Goal: Check status: Check status

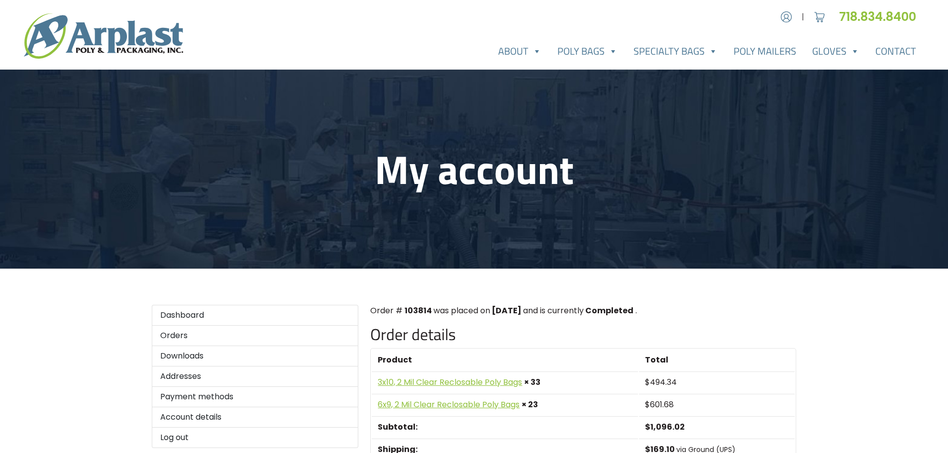
scroll to position [149, 0]
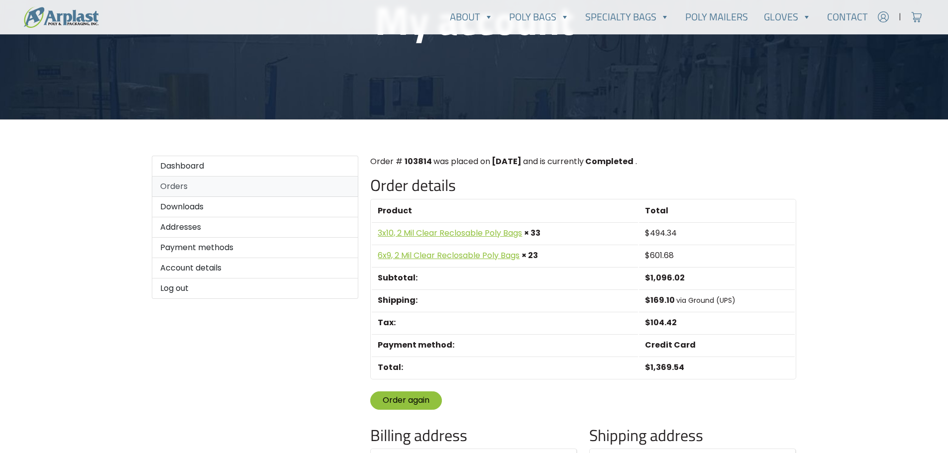
click at [181, 186] on link "Orders" at bounding box center [255, 187] width 207 height 20
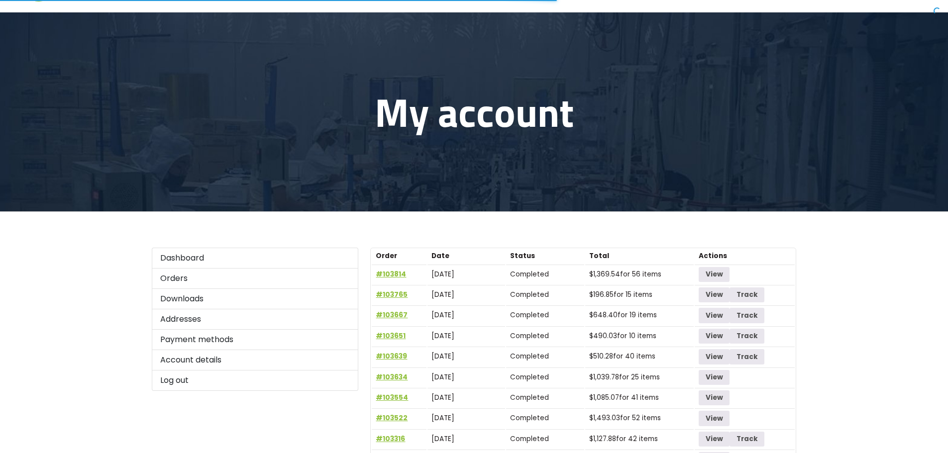
scroll to position [149, 0]
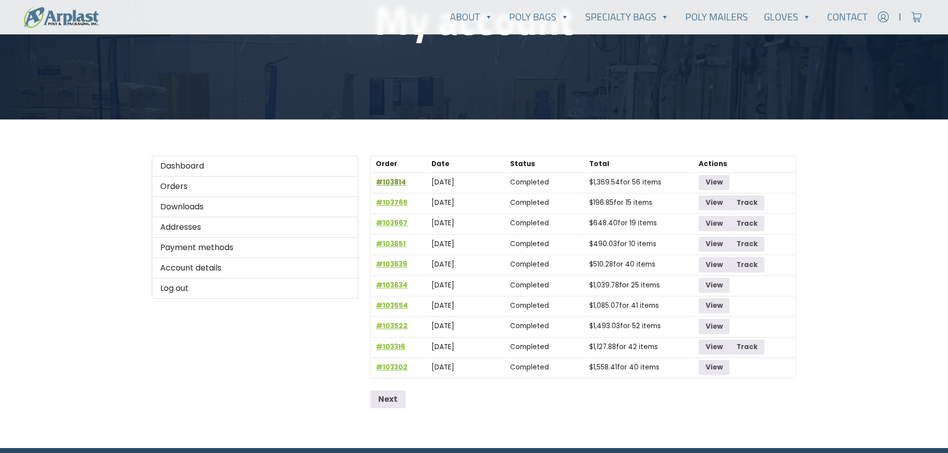
click at [392, 186] on link "#103814" at bounding box center [391, 182] width 30 height 9
drag, startPoint x: 877, startPoint y: 176, endPoint x: 869, endPoint y: 183, distance: 10.6
click at [886, 189] on main "My account Dashboard Orders Downloads Addresses Payment methods Account details…" at bounding box center [474, 184] width 948 height 528
